Goal: Register for event/course

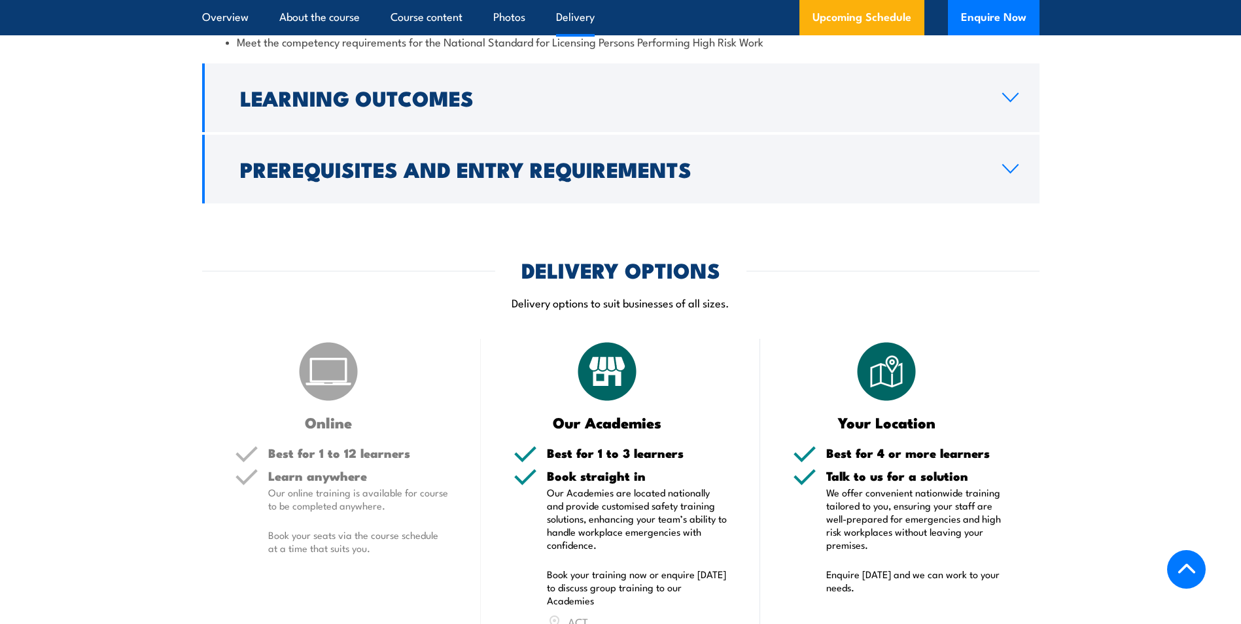
scroll to position [1374, 0]
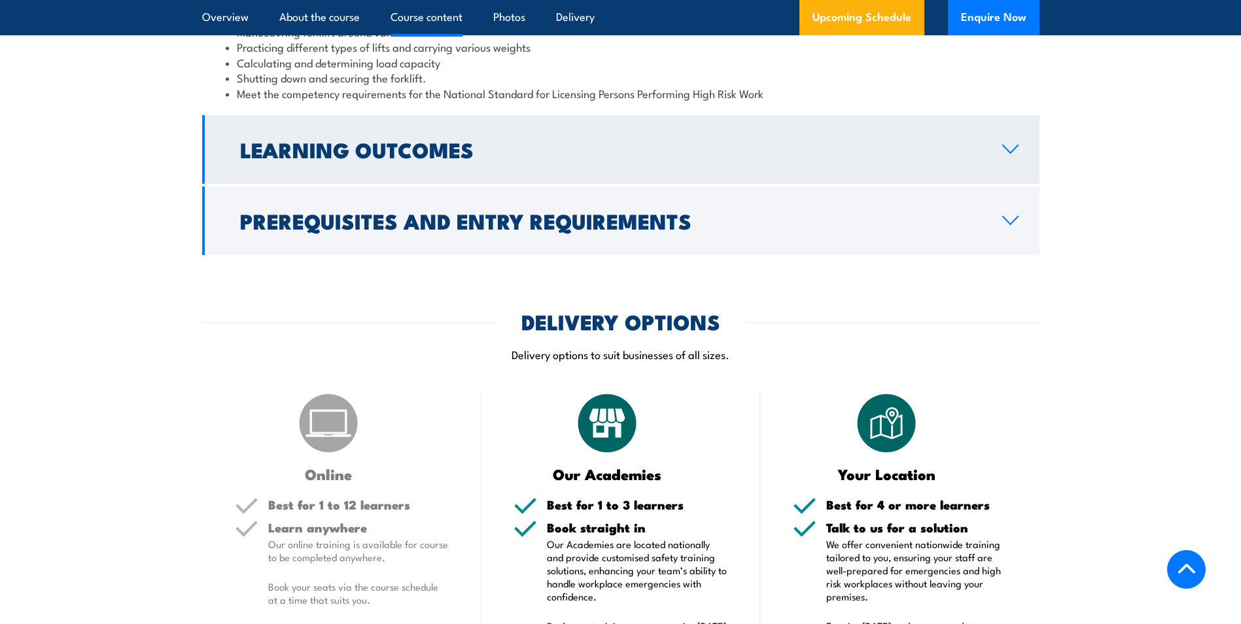
click at [1017, 150] on icon at bounding box center [1010, 149] width 18 height 10
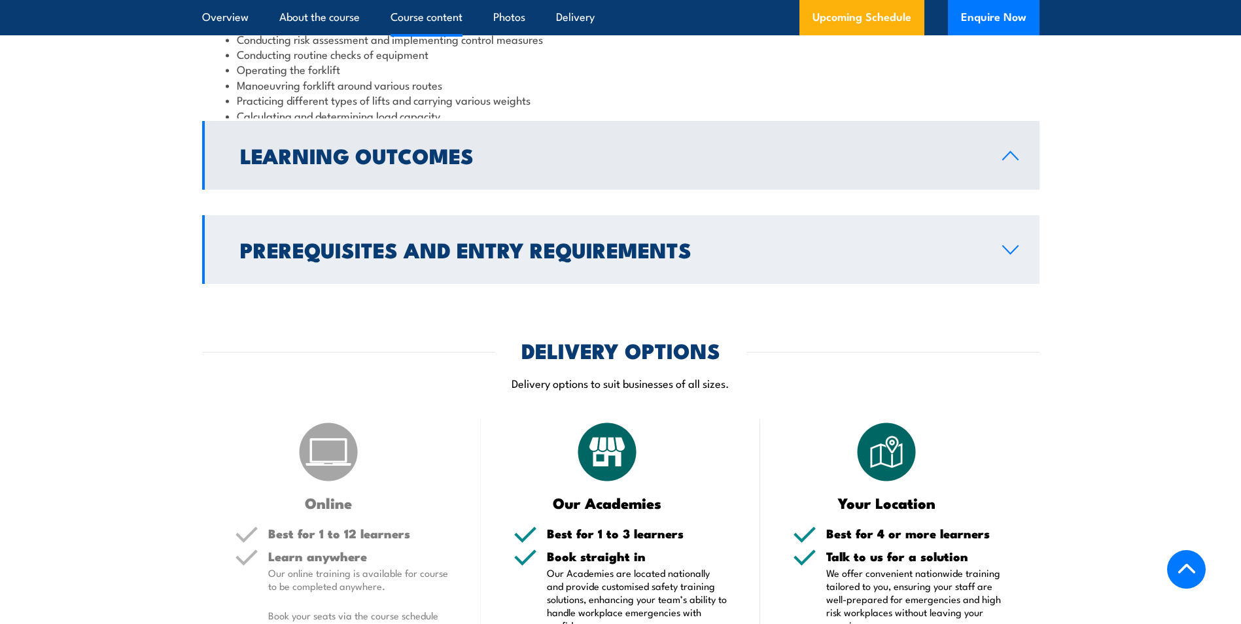
scroll to position [1315, 0]
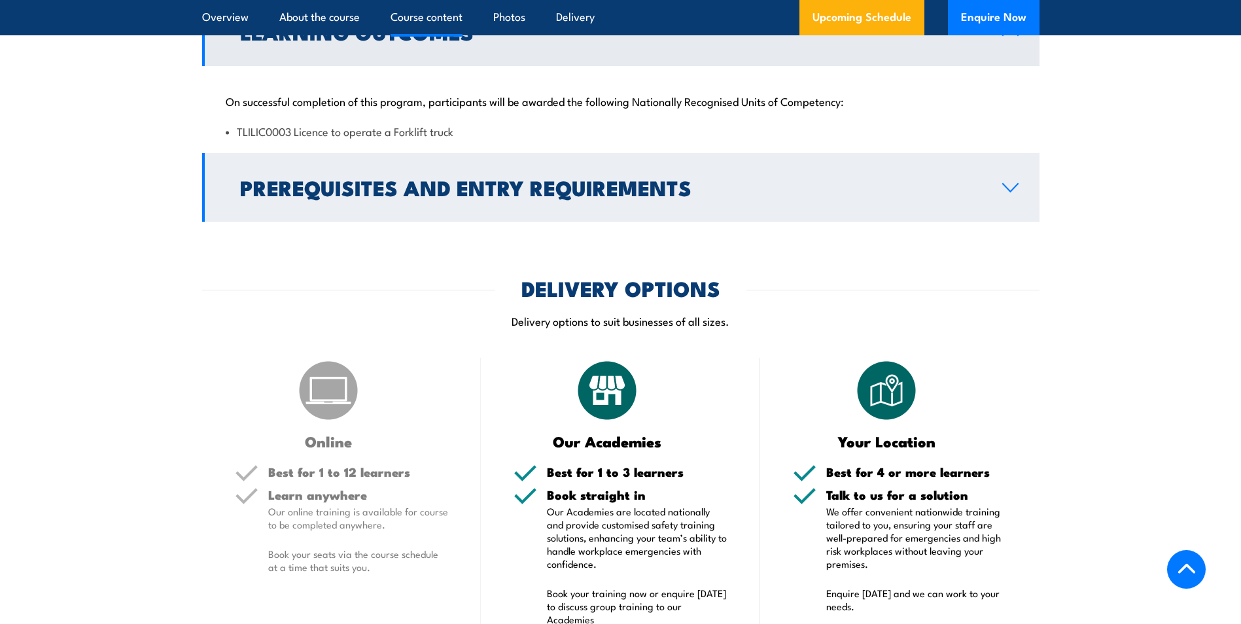
click at [1019, 186] on link "Prerequisites and Entry Requirements" at bounding box center [620, 187] width 837 height 69
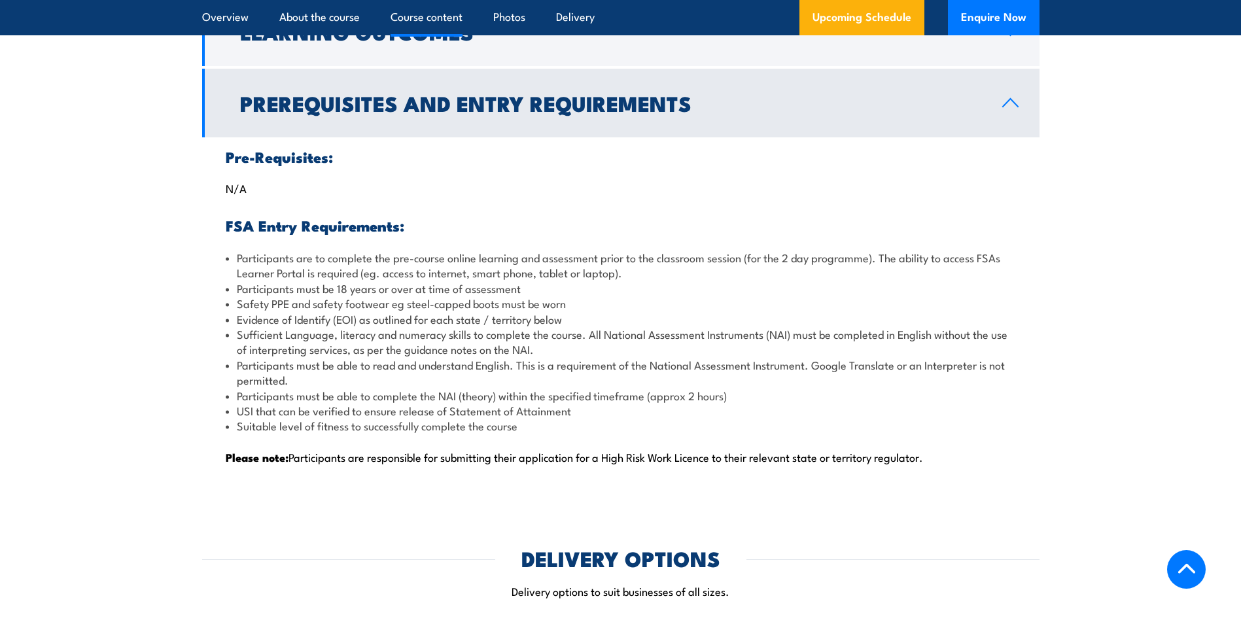
click at [1015, 92] on link "Prerequisites and Entry Requirements" at bounding box center [620, 103] width 837 height 69
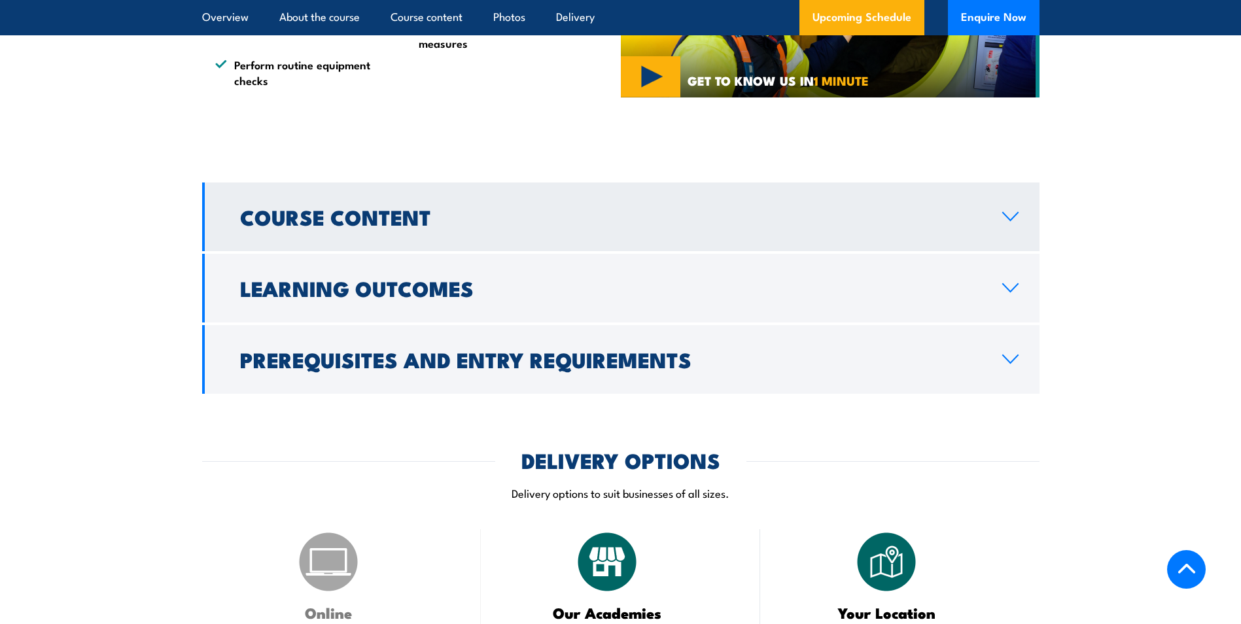
scroll to position [1053, 0]
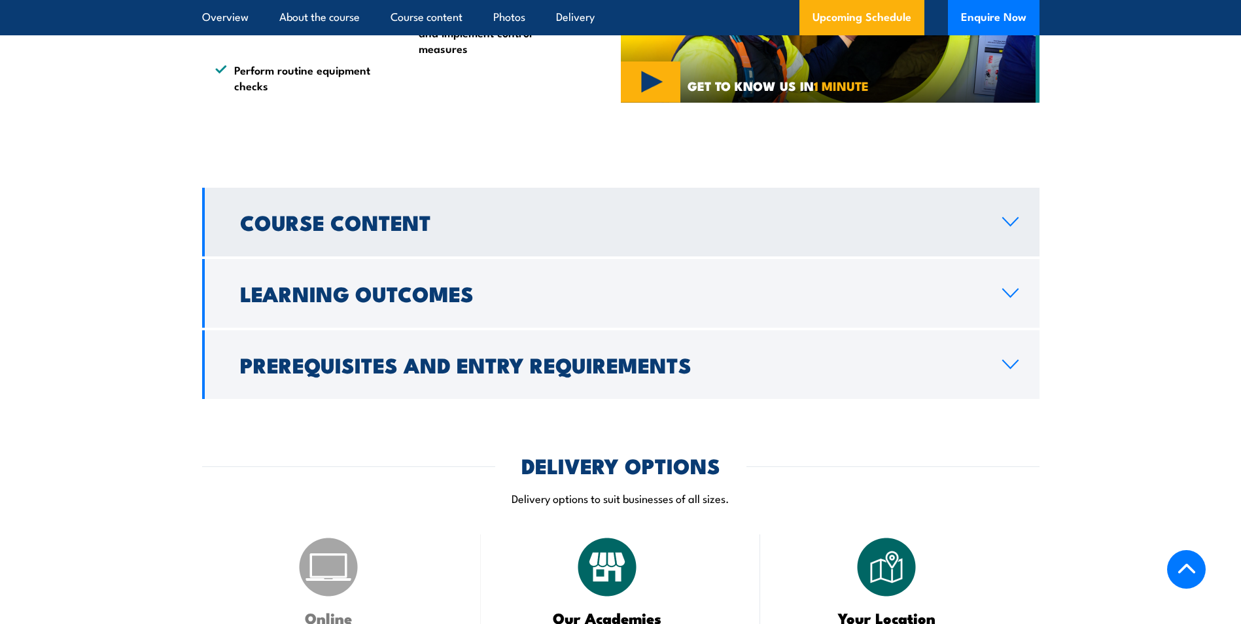
click at [1007, 228] on link "Course Content" at bounding box center [620, 222] width 837 height 69
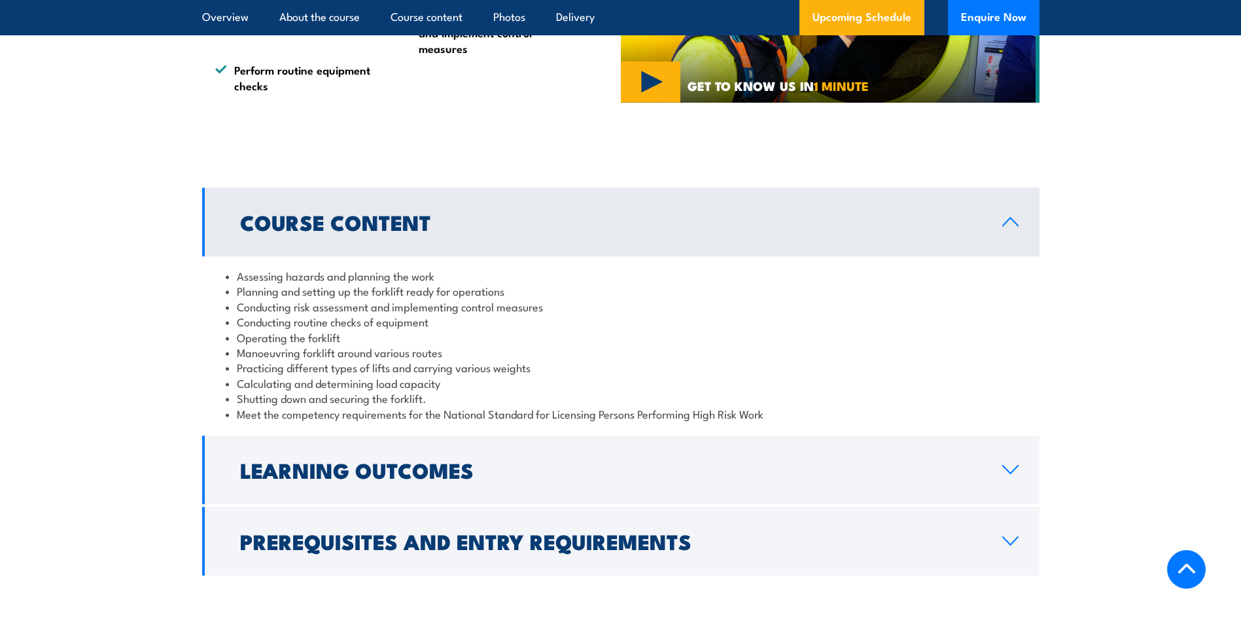
click at [1009, 226] on icon at bounding box center [1010, 222] width 18 height 10
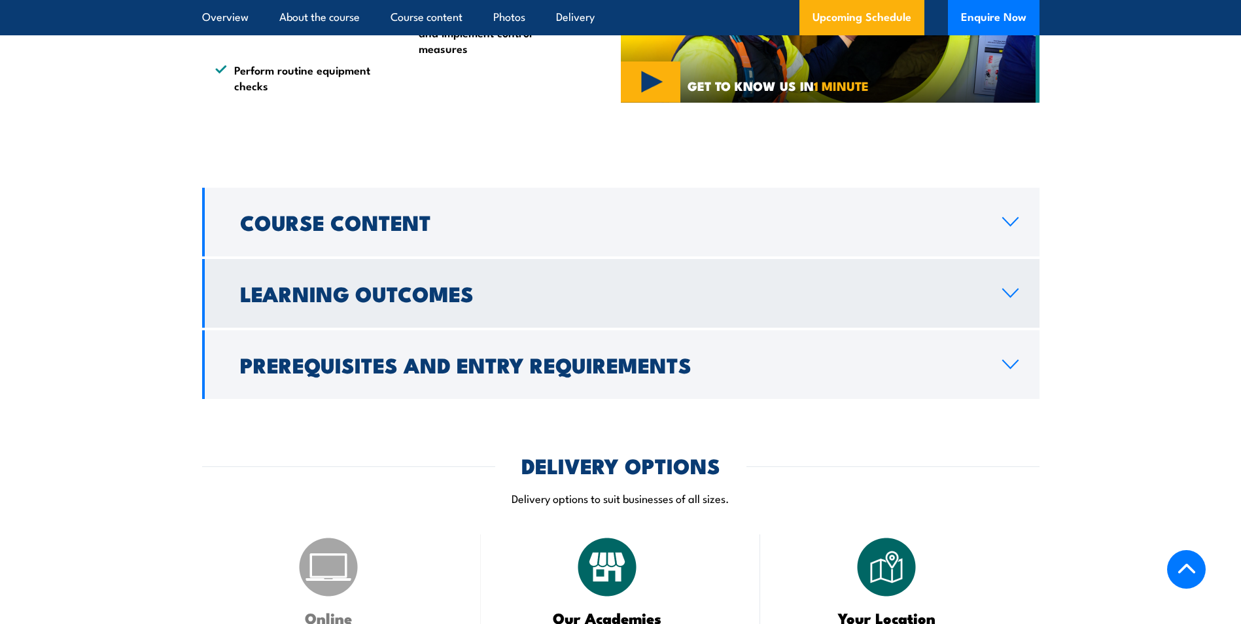
click at [1005, 277] on link "Learning Outcomes" at bounding box center [620, 293] width 837 height 69
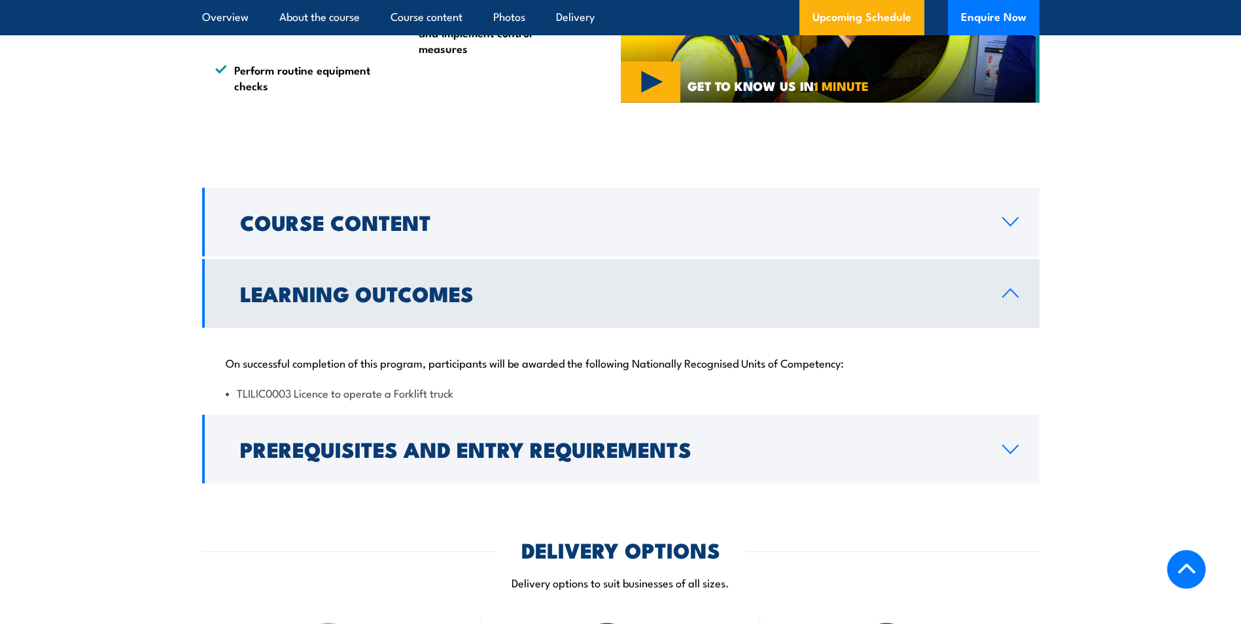
click at [1005, 286] on link "Learning Outcomes" at bounding box center [620, 293] width 837 height 69
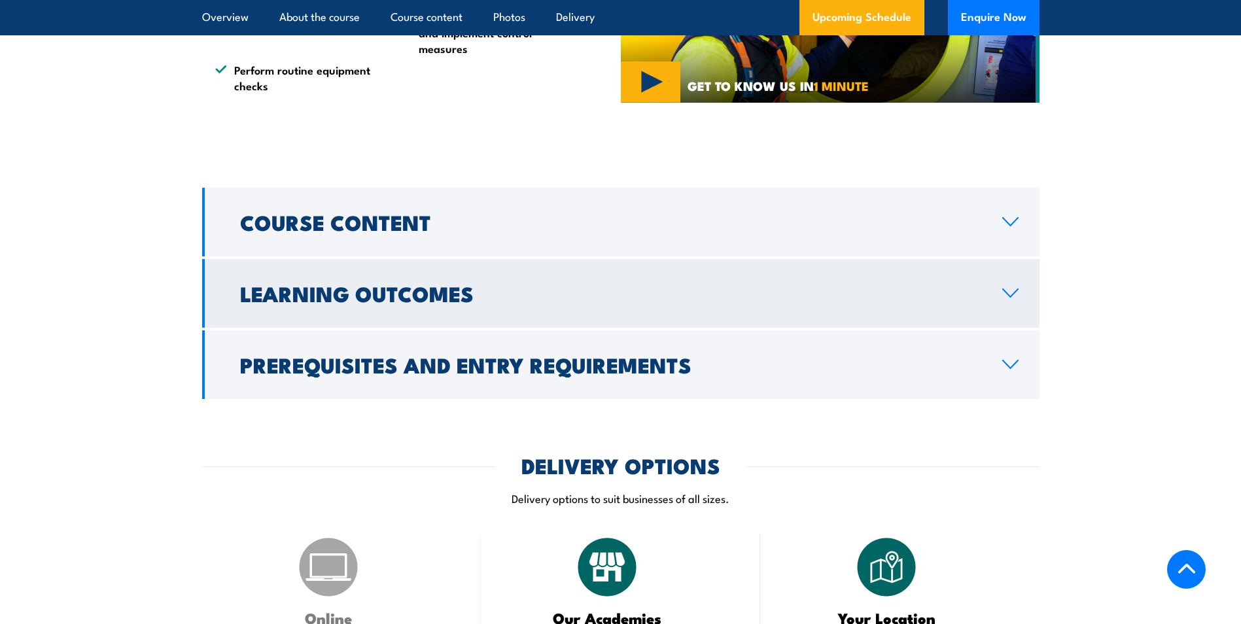
click at [1002, 290] on icon at bounding box center [1010, 293] width 18 height 10
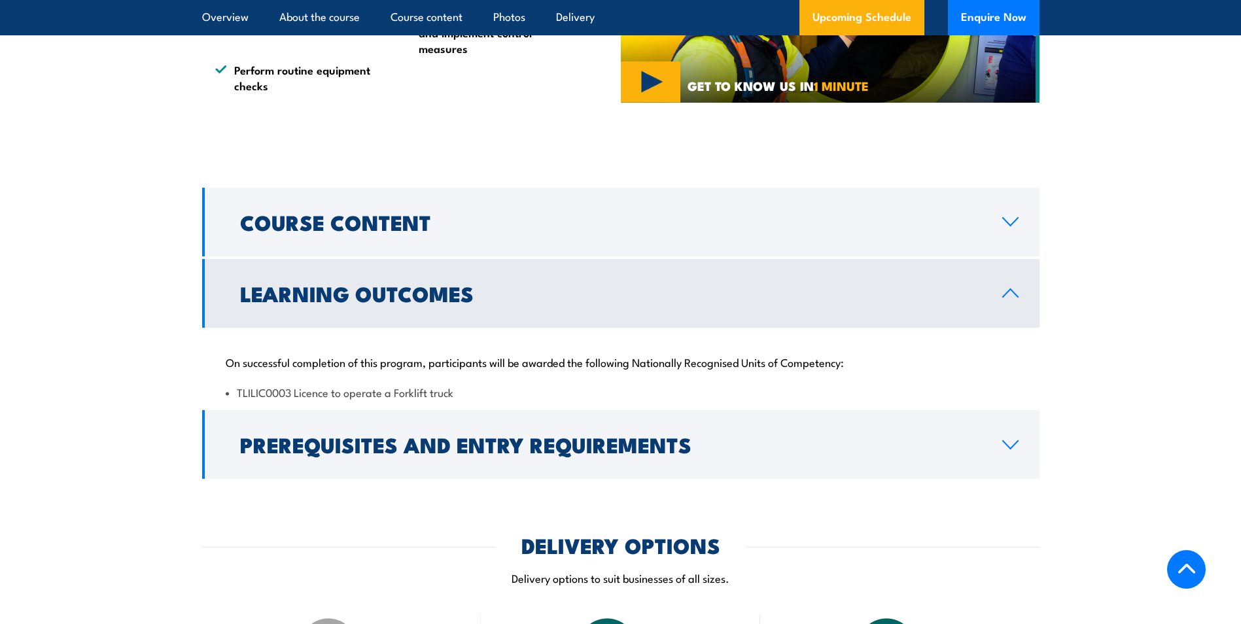
click at [1002, 290] on icon at bounding box center [1010, 293] width 18 height 10
click at [1004, 290] on icon at bounding box center [1010, 293] width 18 height 10
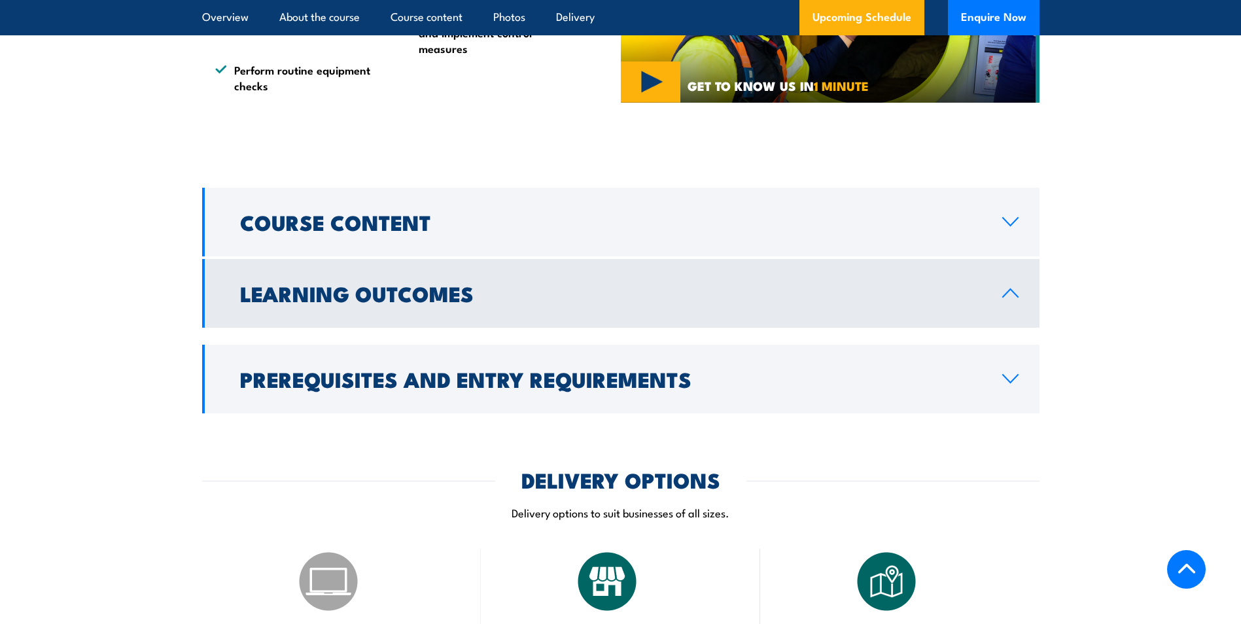
click at [1005, 290] on icon at bounding box center [1010, 293] width 18 height 10
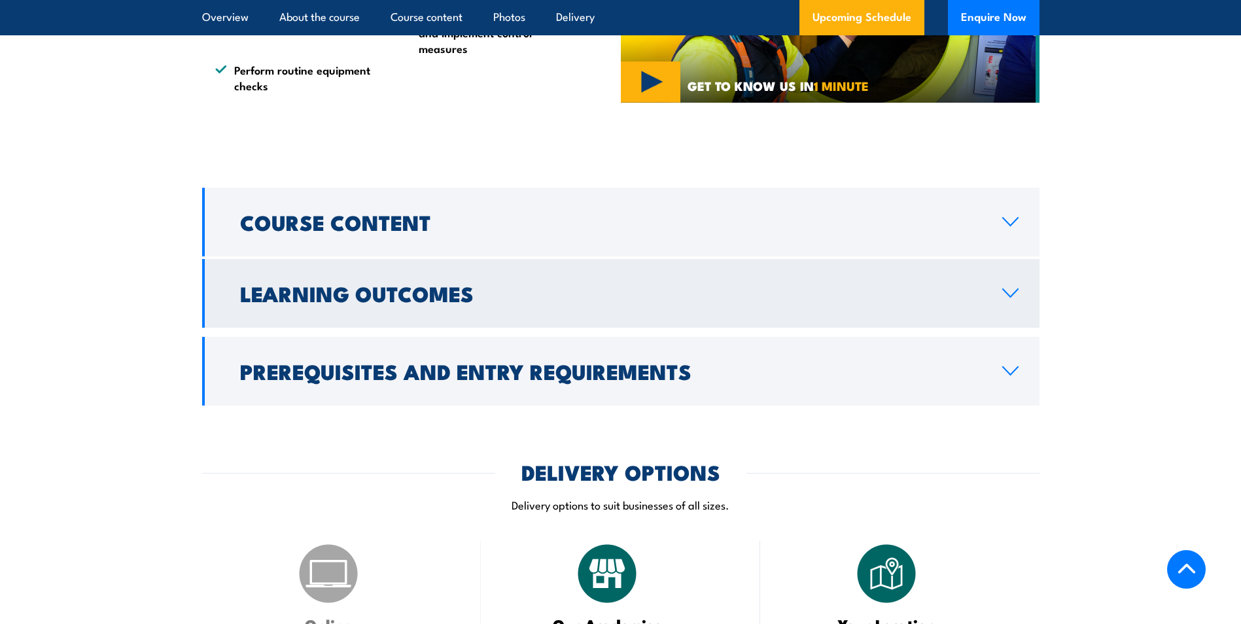
click at [1005, 290] on icon at bounding box center [1010, 293] width 18 height 10
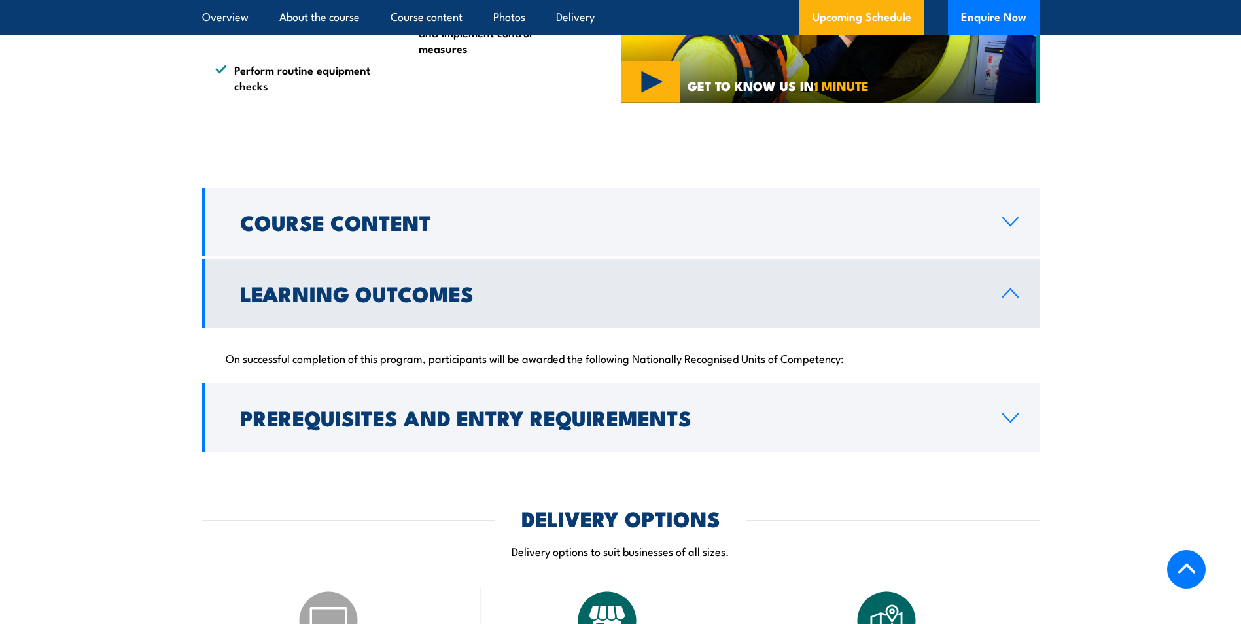
click at [1007, 294] on icon at bounding box center [1010, 293] width 18 height 10
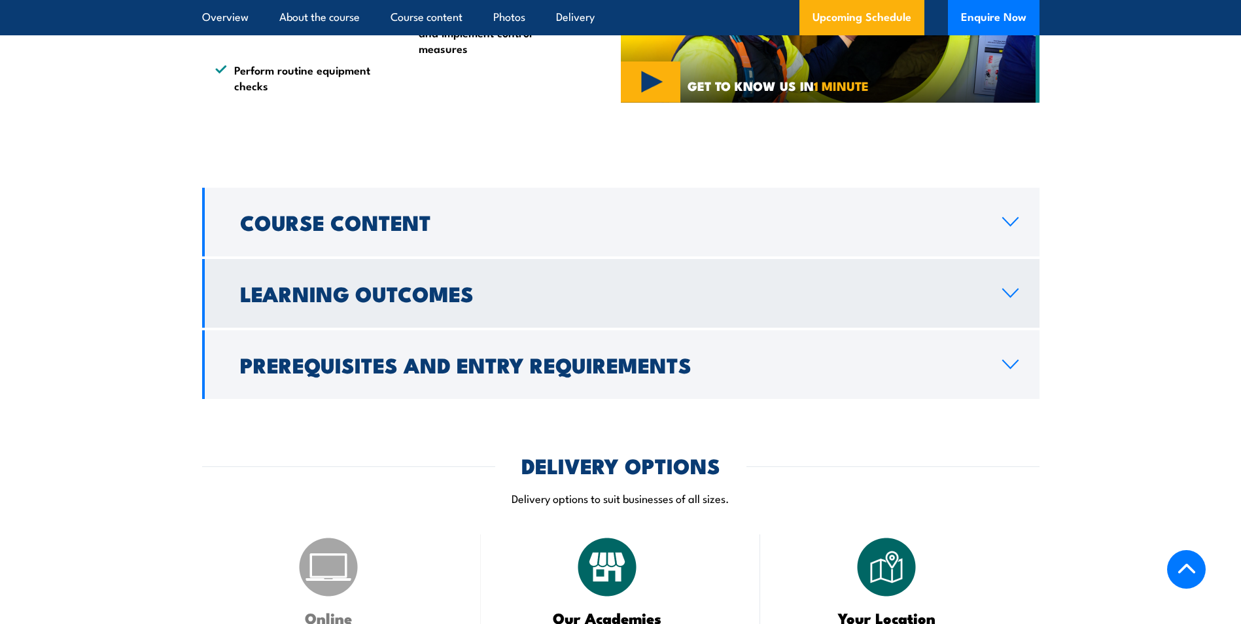
click at [1006, 294] on icon at bounding box center [1010, 293] width 15 height 8
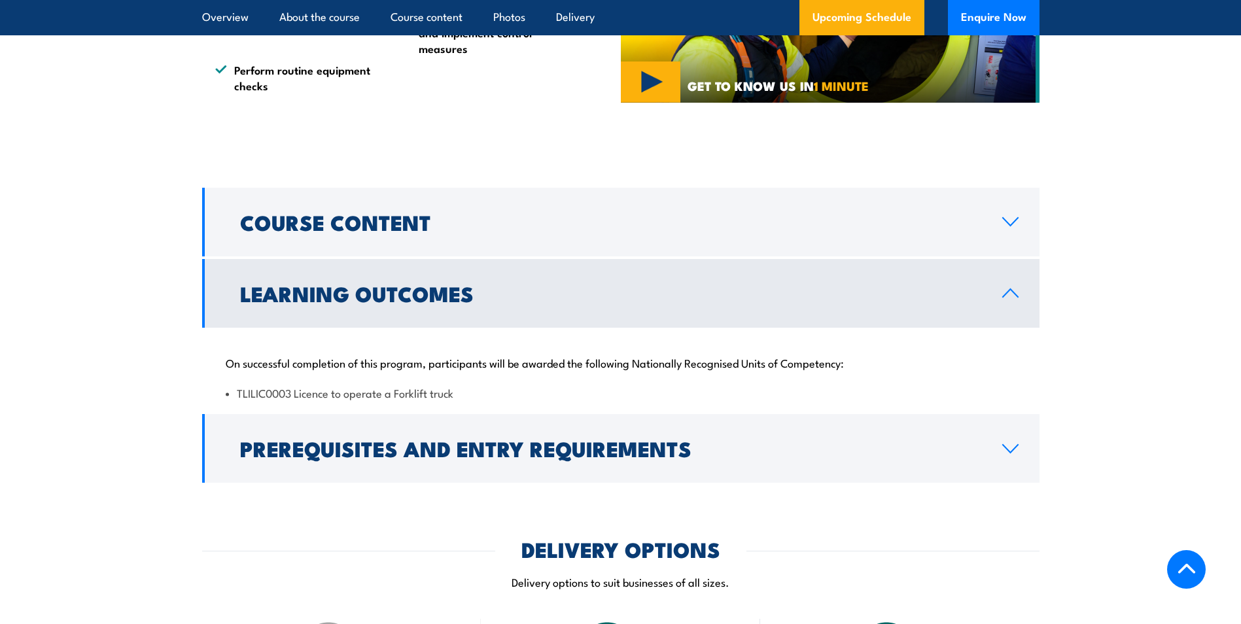
click at [1006, 294] on icon at bounding box center [1010, 293] width 15 height 8
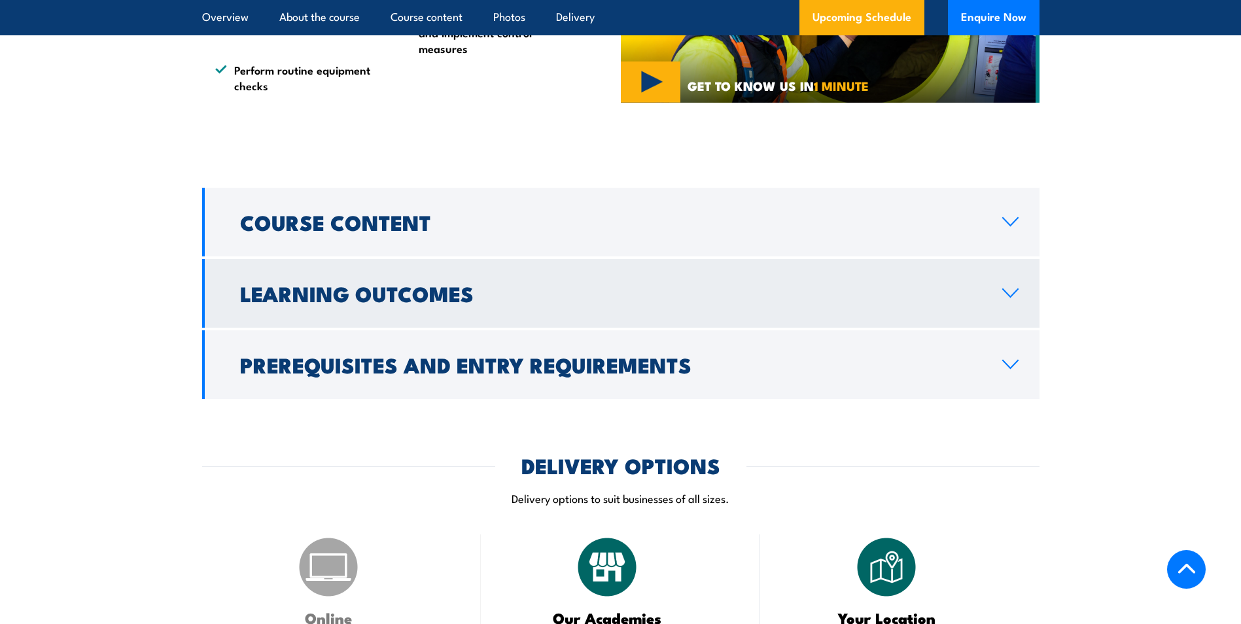
click at [1006, 294] on icon at bounding box center [1010, 293] width 18 height 10
click at [1006, 294] on icon at bounding box center [1010, 293] width 15 height 8
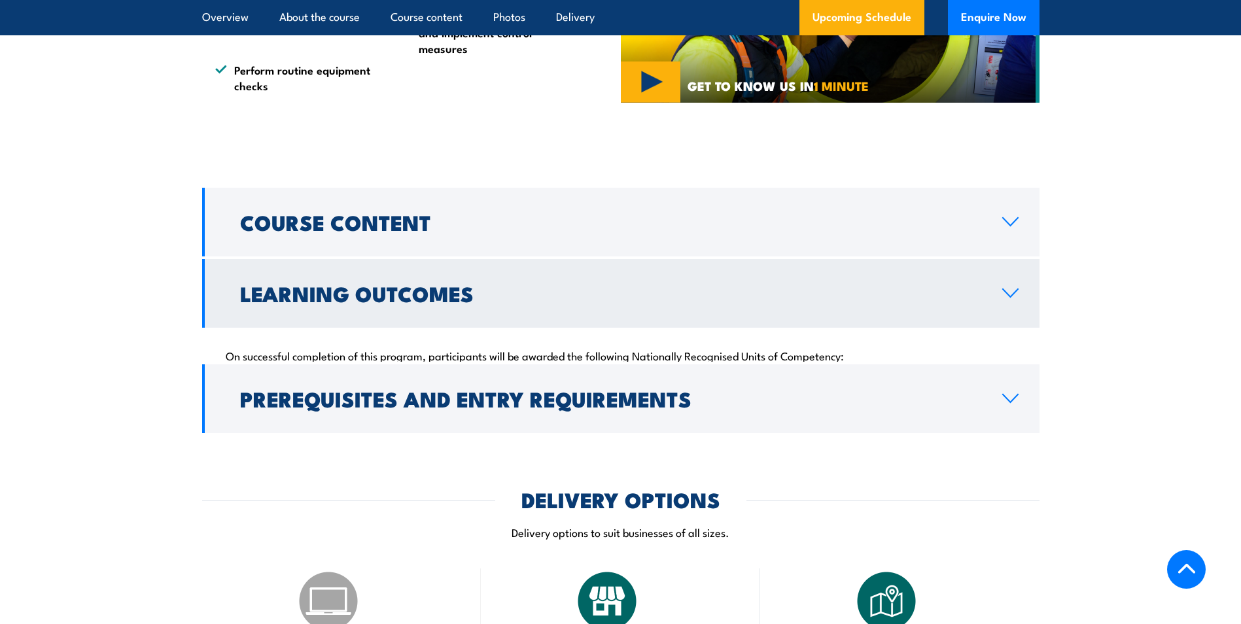
click at [1006, 294] on icon at bounding box center [1010, 293] width 18 height 10
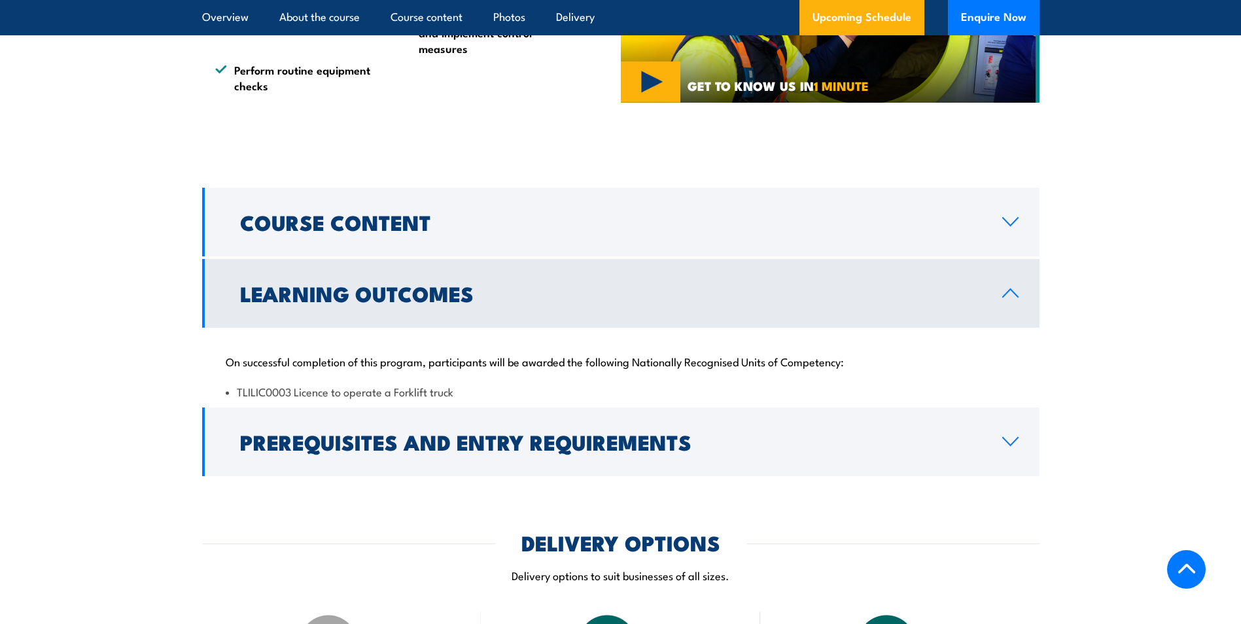
click at [1006, 294] on icon at bounding box center [1010, 293] width 15 height 8
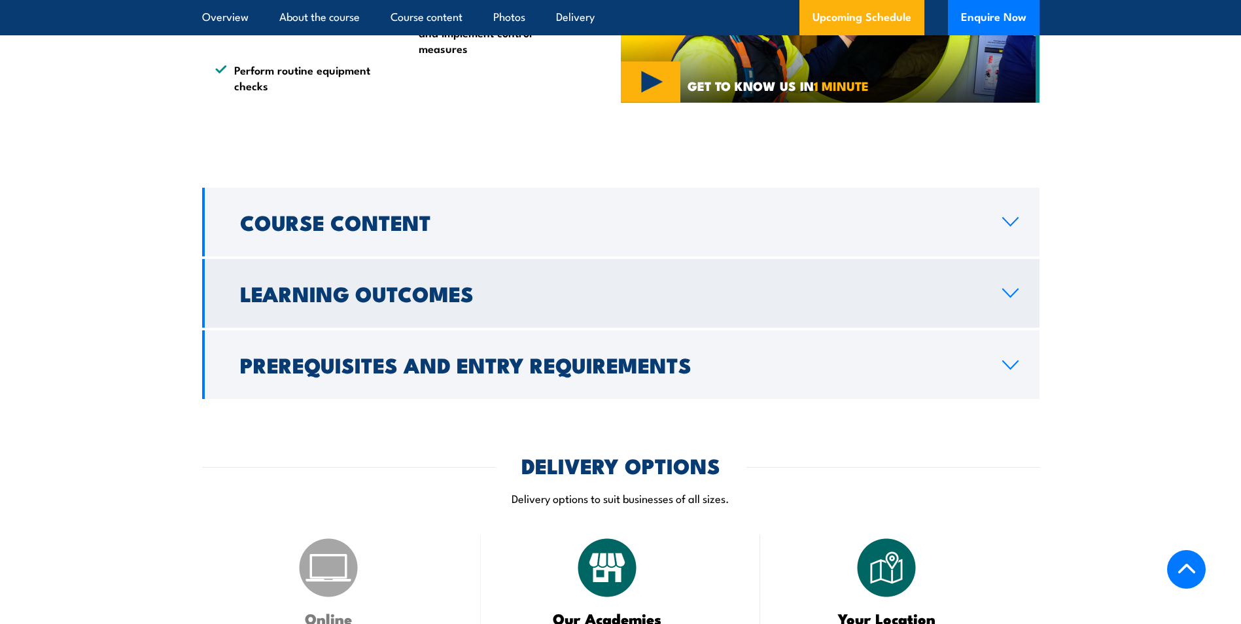
click at [1006, 294] on icon at bounding box center [1010, 293] width 18 height 10
click at [1006, 294] on icon at bounding box center [1010, 293] width 15 height 8
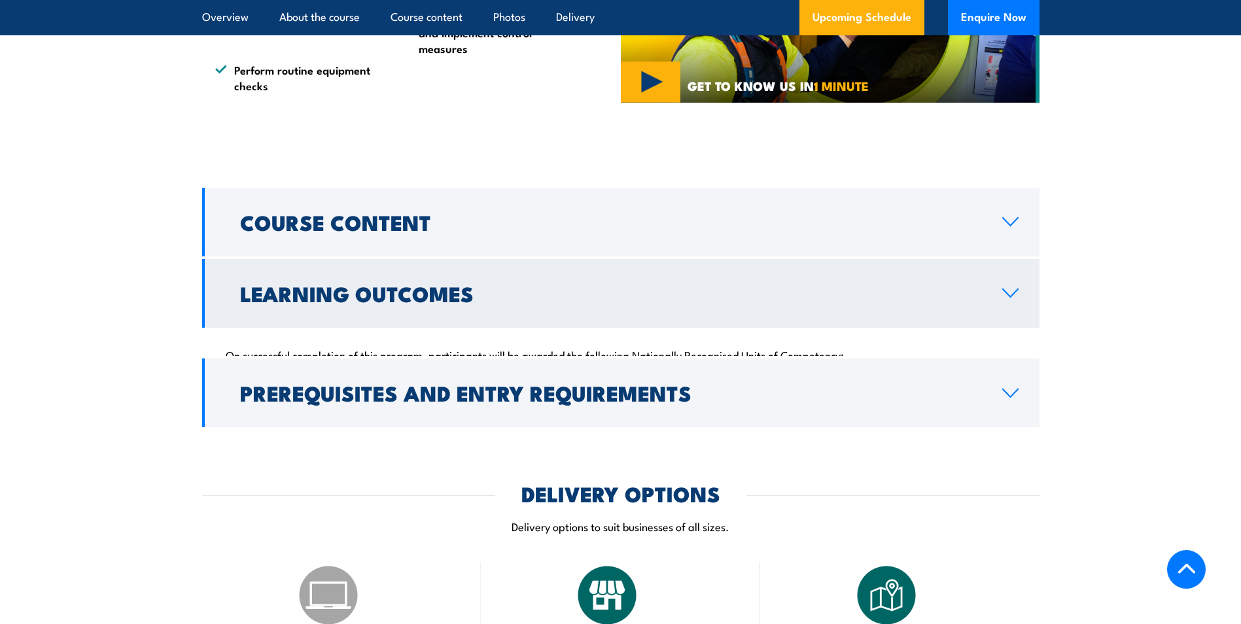
click at [1006, 294] on icon at bounding box center [1010, 293] width 18 height 10
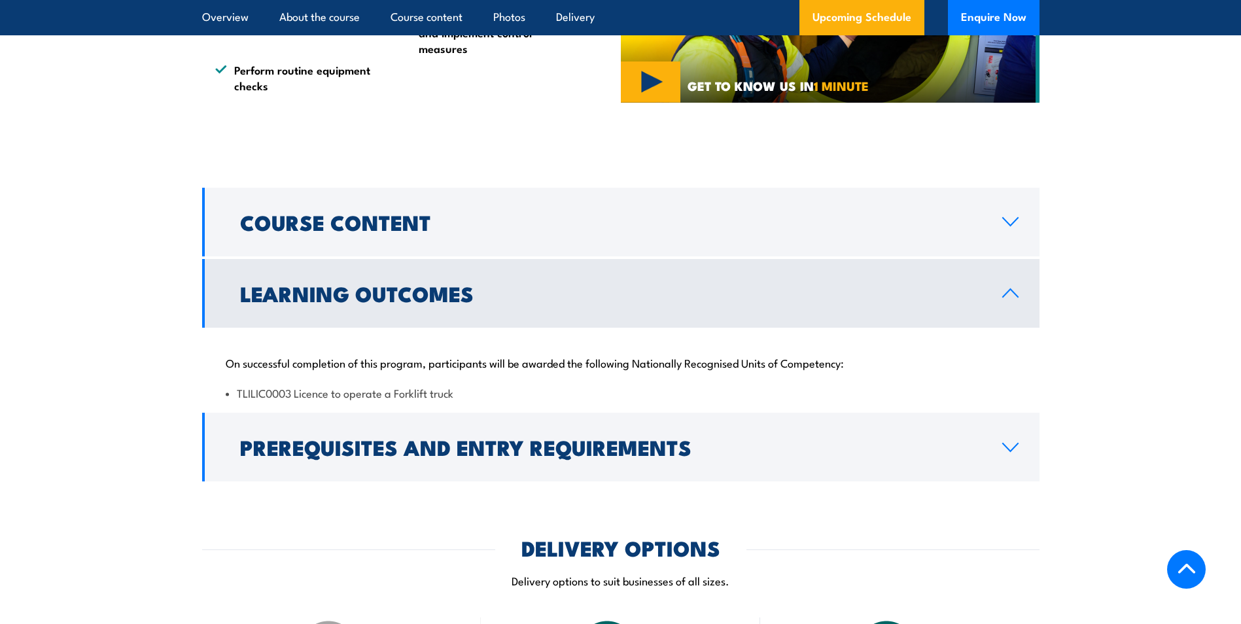
click at [1006, 294] on icon at bounding box center [1010, 293] width 15 height 8
click at [1006, 294] on icon at bounding box center [1010, 293] width 18 height 10
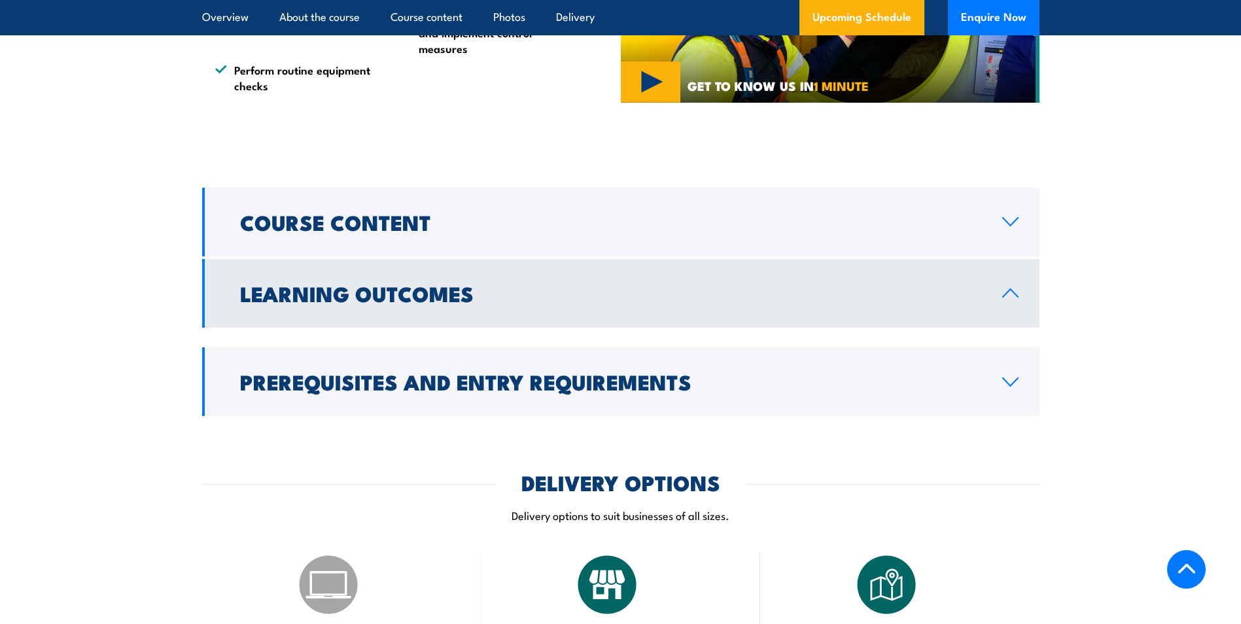
click at [1005, 294] on icon at bounding box center [1010, 293] width 15 height 8
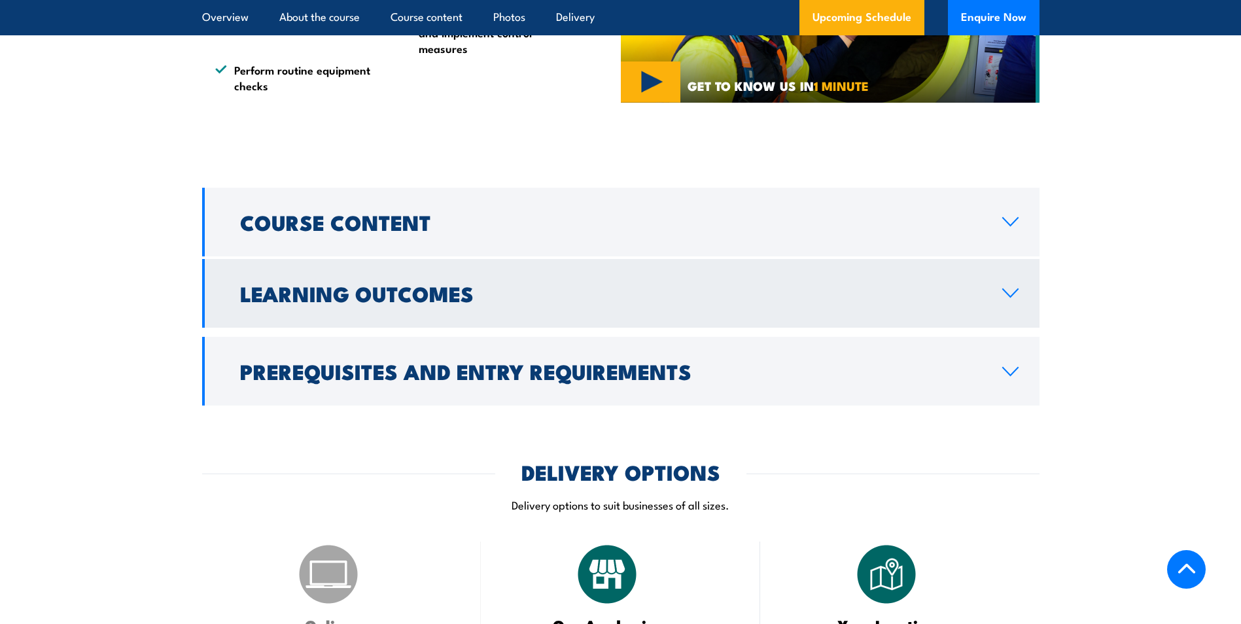
click at [1005, 294] on icon at bounding box center [1010, 293] width 18 height 10
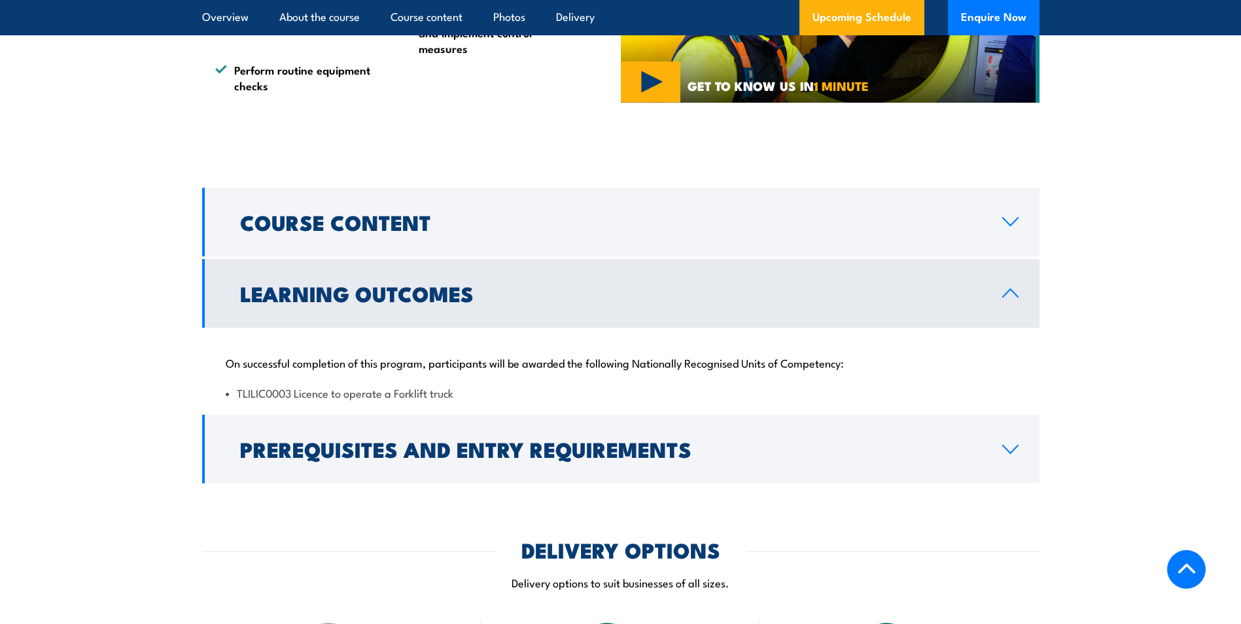
click at [1005, 294] on icon at bounding box center [1010, 293] width 15 height 8
click at [1006, 294] on icon at bounding box center [1010, 293] width 18 height 10
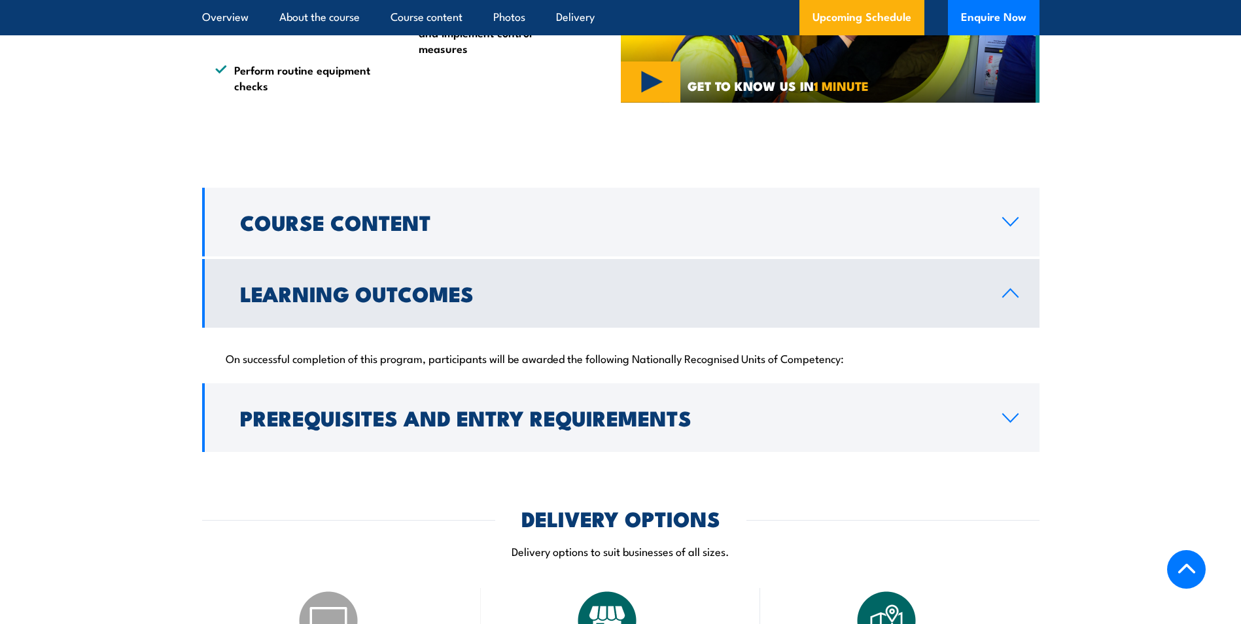
click at [1006, 294] on icon at bounding box center [1010, 293] width 15 height 8
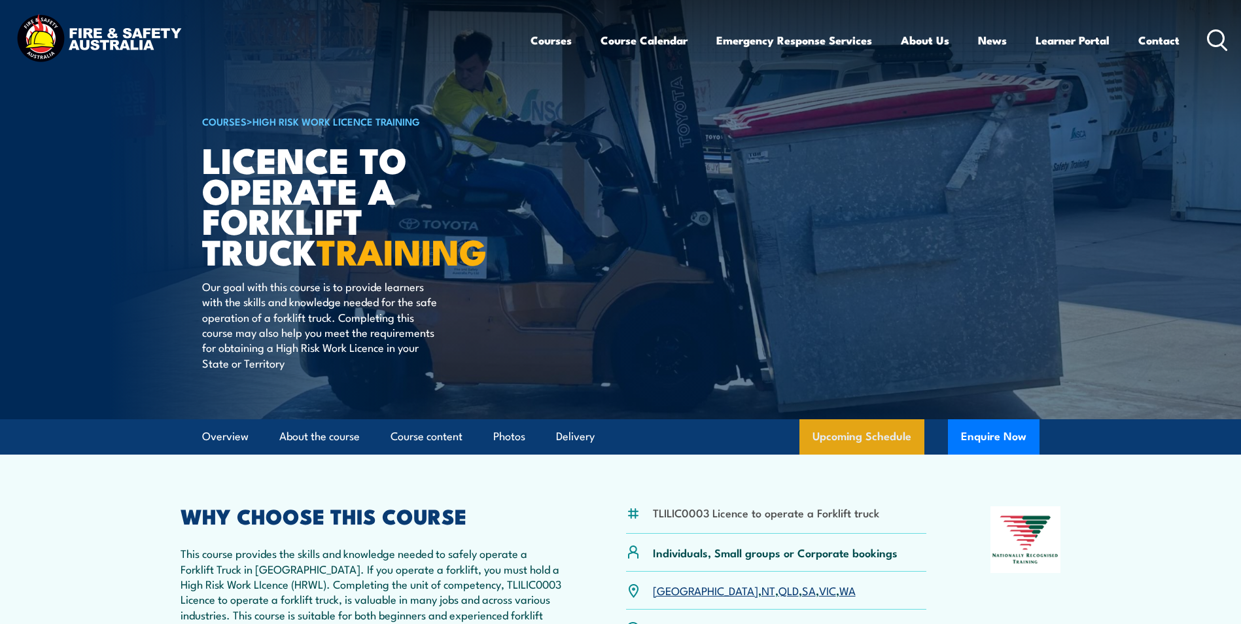
click at [876, 436] on link "Upcoming Schedule" at bounding box center [861, 436] width 125 height 35
click at [967, 423] on button "Enquire Now" at bounding box center [994, 436] width 92 height 35
